Goal: Find specific page/section: Find specific page/section

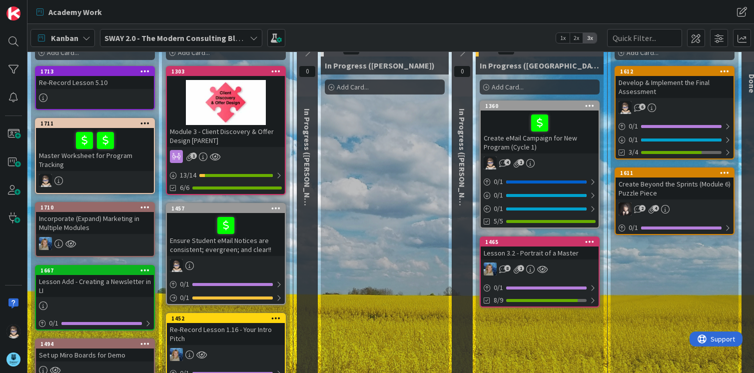
scroll to position [47, 0]
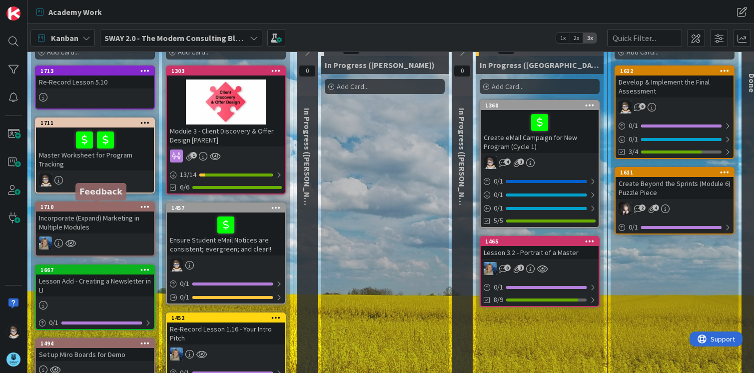
click at [113, 208] on div "1710" at bounding box center [96, 206] width 113 height 7
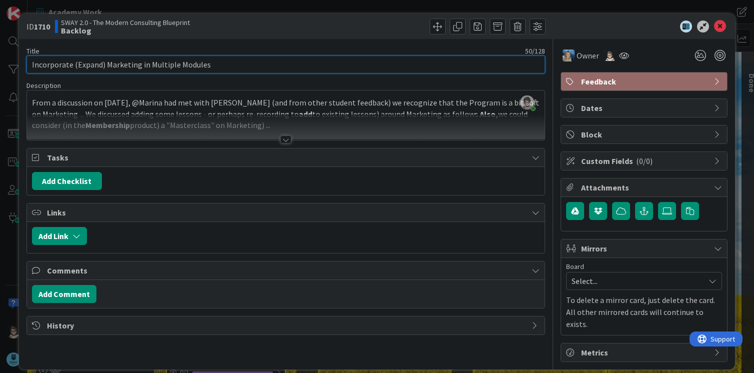
click at [74, 64] on input "Incorporate (Expand) Marketing in Multiple Modules" at bounding box center [285, 64] width 519 height 18
type input "Incorporate (or expand) "Marketing" in to Multiple Modules"
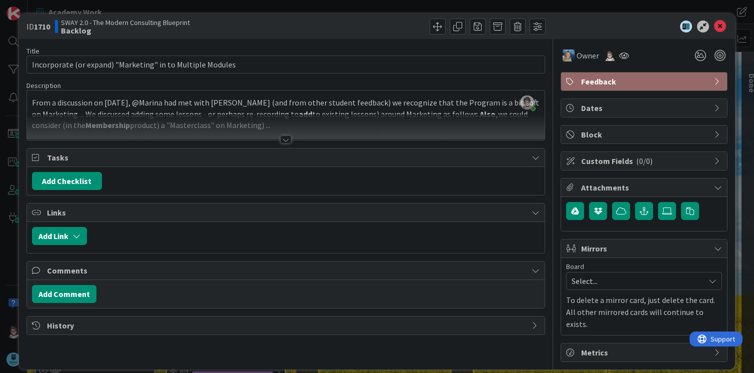
click at [312, 111] on div "[PERSON_NAME] just joined From a discussion on [DATE], @[PERSON_NAME] had met w…" at bounding box center [286, 114] width 518 height 49
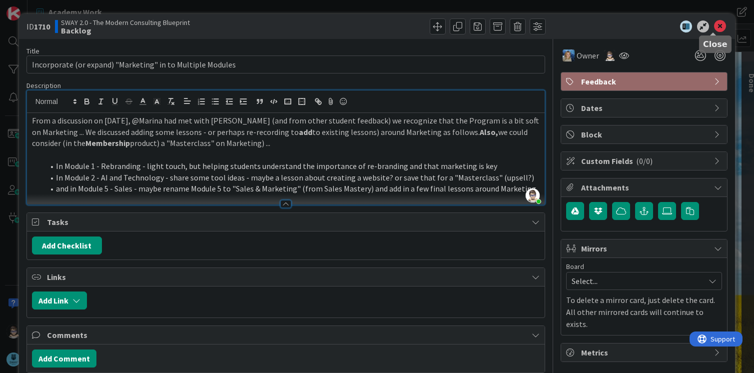
click at [714, 25] on icon at bounding box center [720, 26] width 12 height 12
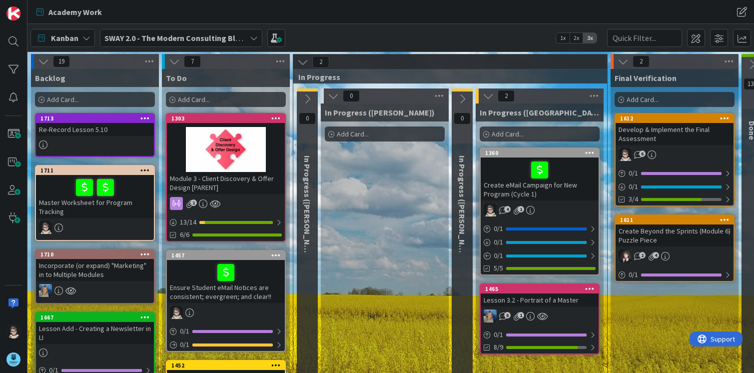
click at [336, 97] on icon at bounding box center [333, 95] width 11 height 11
